Goal: Check status: Check status

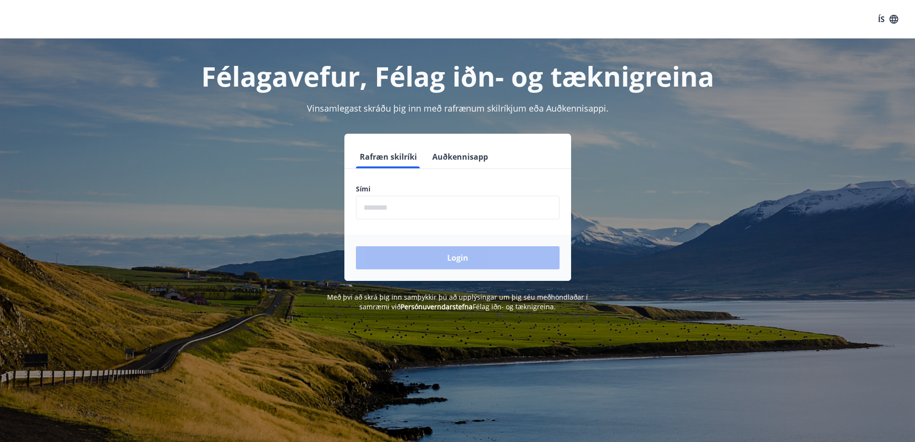
click at [432, 210] on input "phone" at bounding box center [458, 208] width 204 height 24
type input "********"
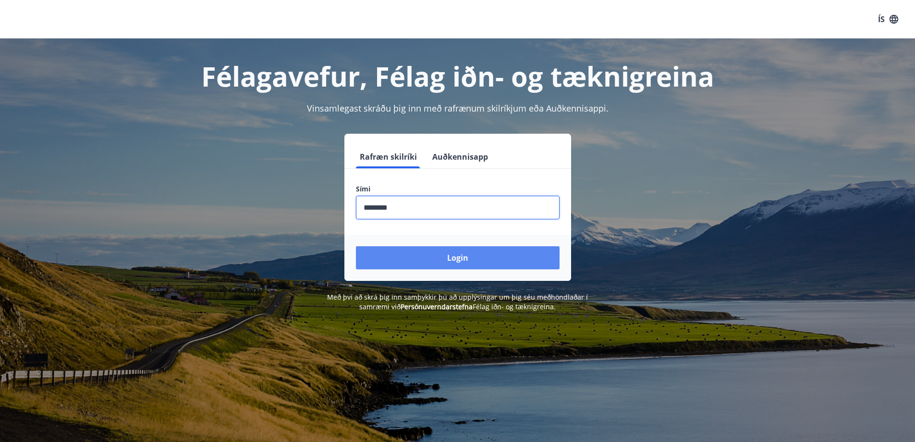
click at [476, 256] on button "Login" at bounding box center [458, 257] width 204 height 23
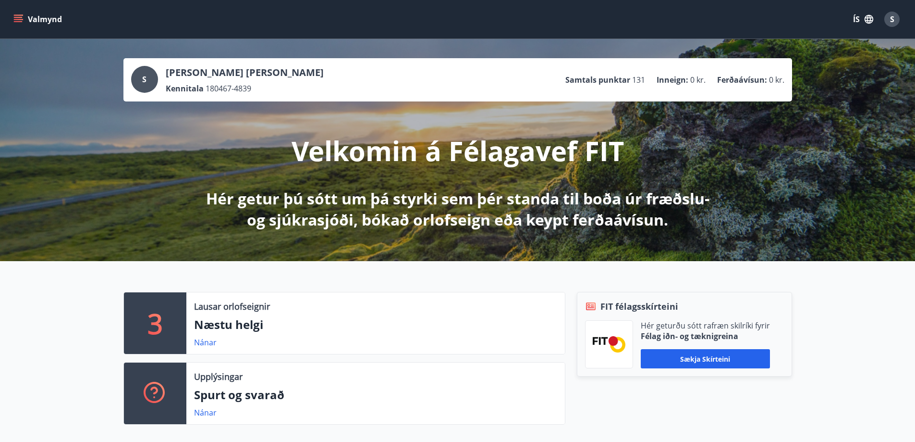
click at [14, 17] on icon "menu" at bounding box center [18, 17] width 9 height 1
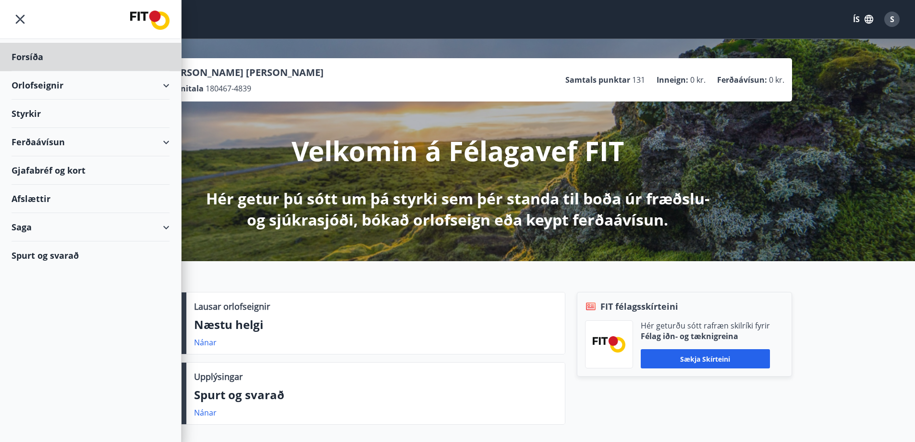
click at [32, 71] on div "Styrkir" at bounding box center [91, 57] width 158 height 28
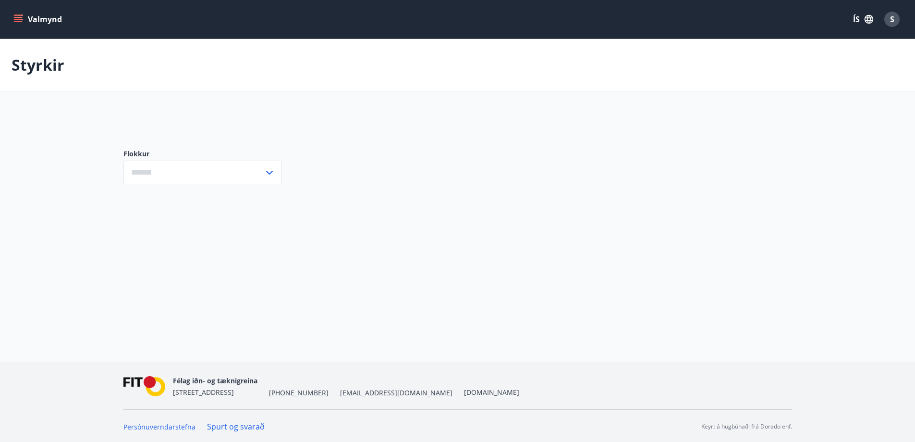
type input "***"
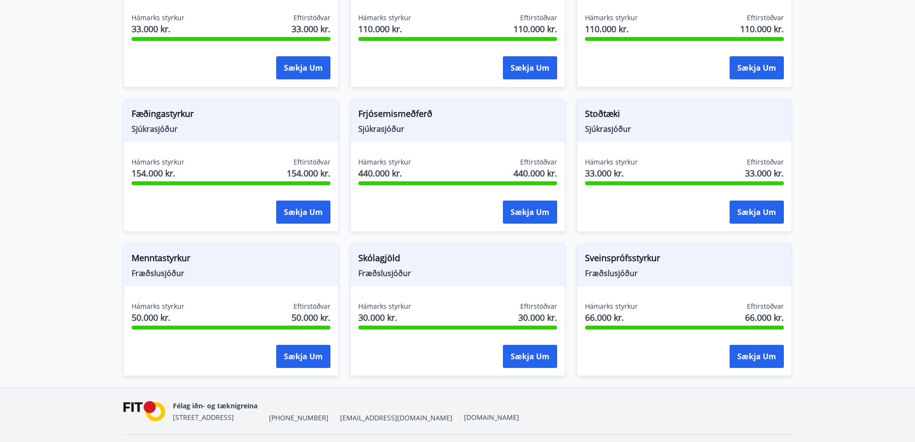
scroll to position [685, 0]
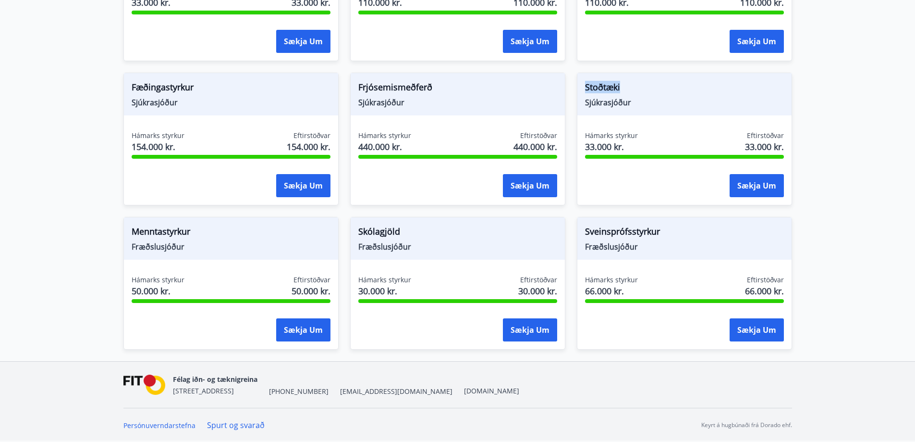
drag, startPoint x: 583, startPoint y: 84, endPoint x: 643, endPoint y: 80, distance: 60.2
click at [643, 80] on div "Stoðtæki Sjúkrasjóður" at bounding box center [685, 94] width 214 height 42
click at [717, 94] on span "Stoðtæki" at bounding box center [684, 89] width 199 height 16
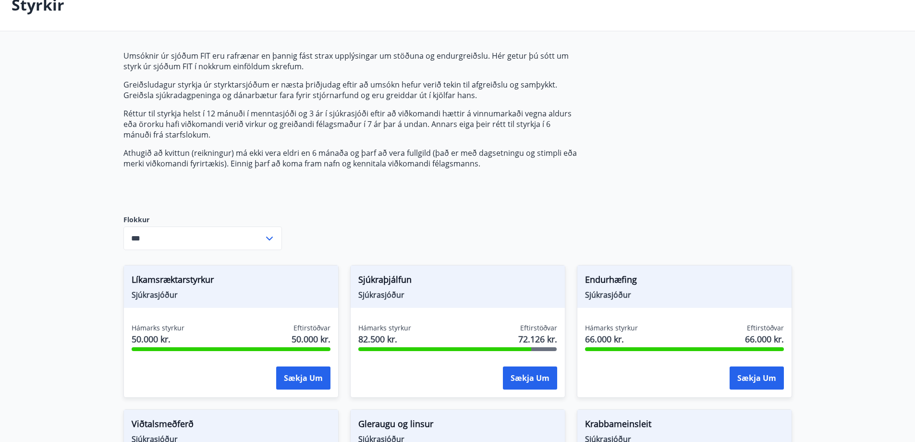
scroll to position [0, 0]
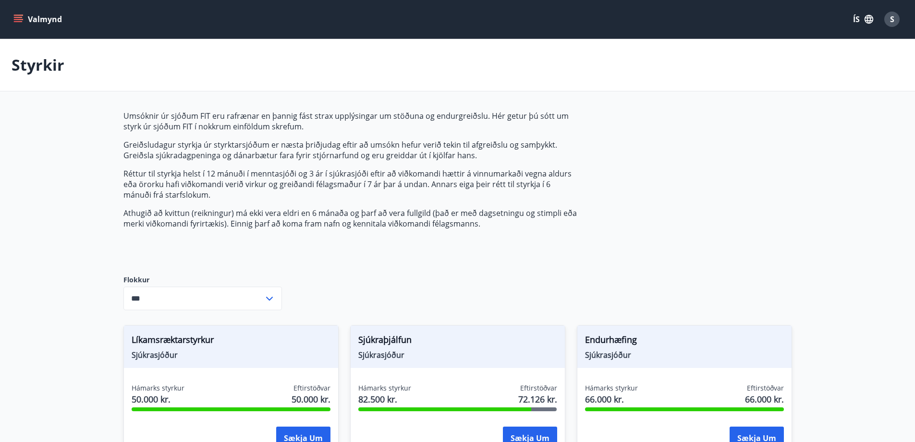
click at [17, 19] on icon "menu" at bounding box center [18, 19] width 10 height 10
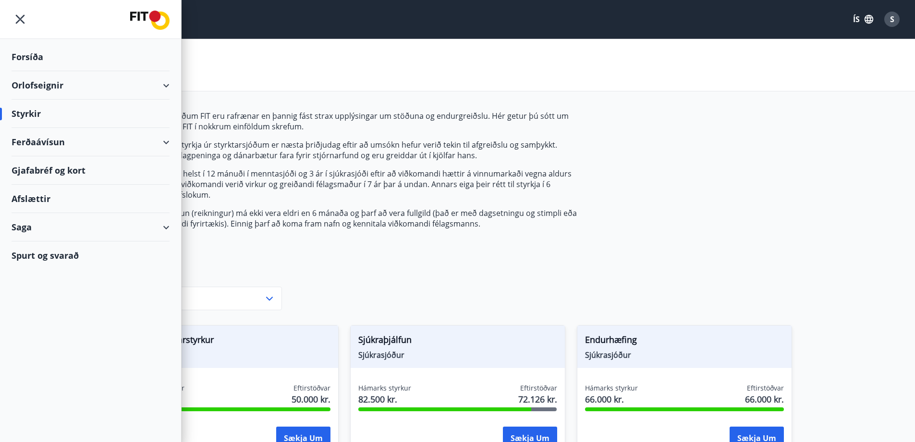
click at [20, 225] on div "Saga" at bounding box center [91, 227] width 158 height 28
click at [47, 289] on div "Umsóknir" at bounding box center [90, 292] width 143 height 20
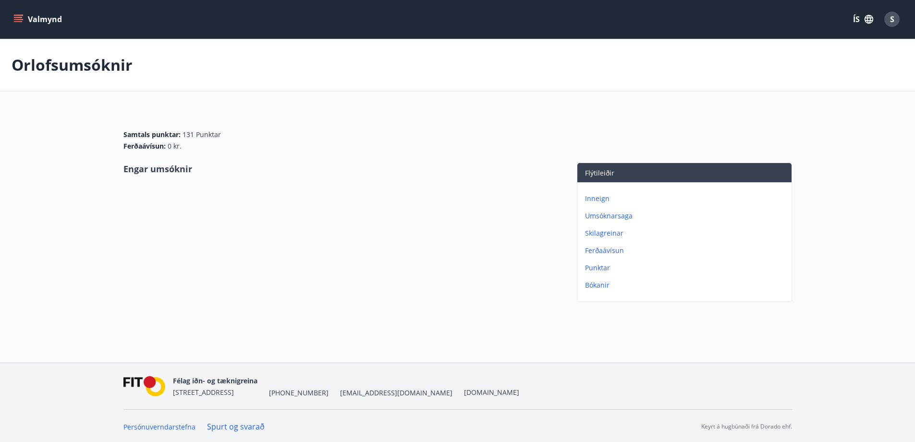
click at [616, 213] on p "Umsóknarsaga" at bounding box center [686, 216] width 203 height 10
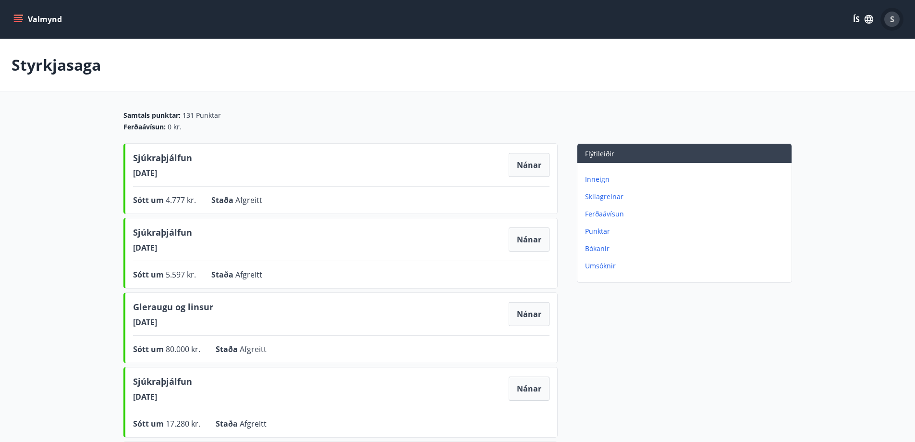
click at [894, 16] on span "S" at bounding box center [892, 19] width 4 height 11
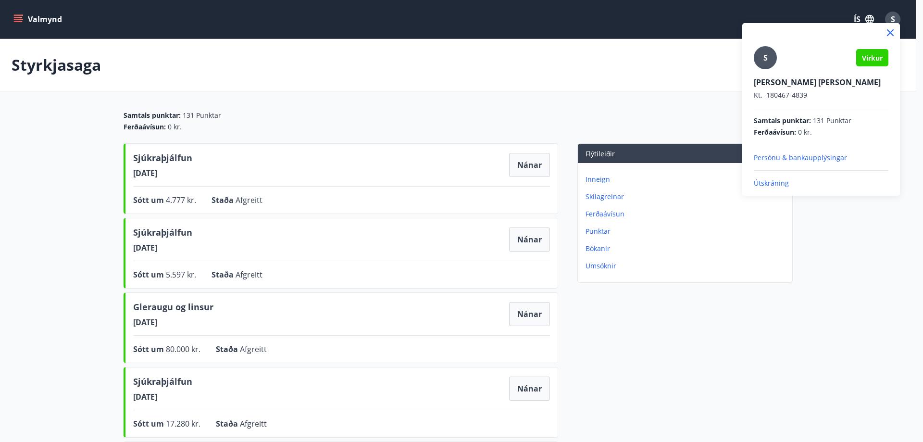
click at [772, 182] on p "Útskráning" at bounding box center [820, 183] width 135 height 10
